Goal: Communication & Community: Share content

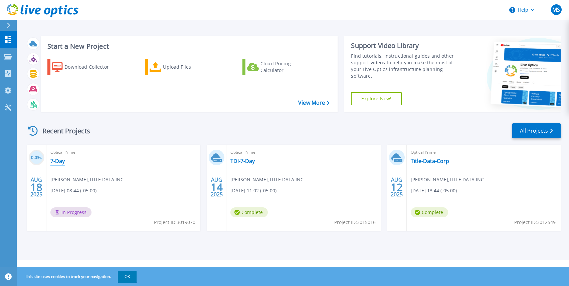
click at [56, 162] on link "7-Day" at bounding box center [57, 161] width 14 height 7
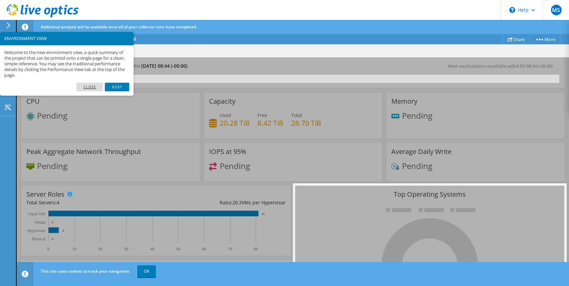
click at [85, 85] on link "Close" at bounding box center [89, 87] width 27 height 9
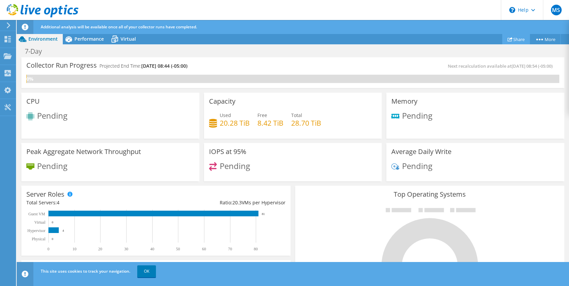
click at [514, 37] on link "Share" at bounding box center [516, 39] width 28 height 10
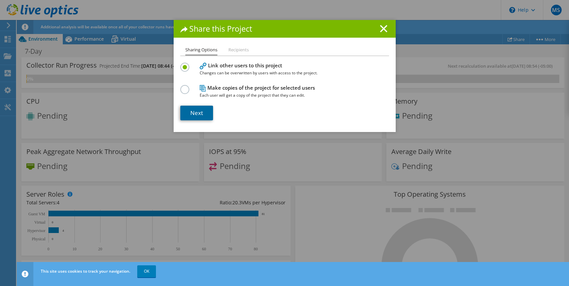
click at [193, 113] on link "Next" at bounding box center [196, 113] width 33 height 15
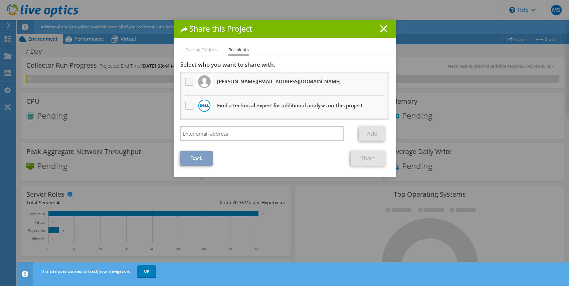
click at [187, 81] on label at bounding box center [190, 82] width 10 height 8
click at [0, 0] on input "checkbox" at bounding box center [0, 0] width 0 height 0
click at [360, 156] on link "Share" at bounding box center [368, 158] width 35 height 15
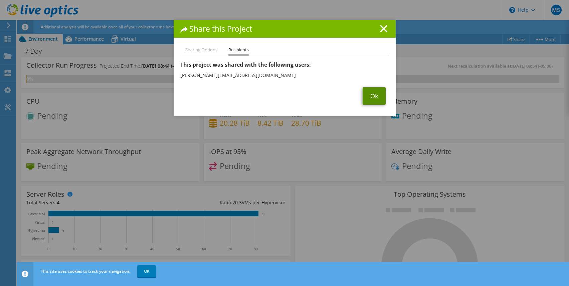
click at [367, 95] on link "Ok" at bounding box center [374, 95] width 23 height 17
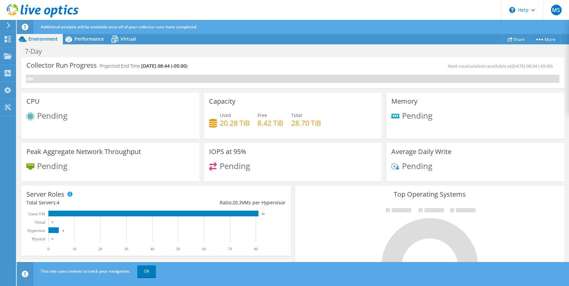
scroll to position [100, 0]
click at [165, 110] on div "CPU Pending" at bounding box center [110, 116] width 178 height 46
